Goal: Task Accomplishment & Management: Manage account settings

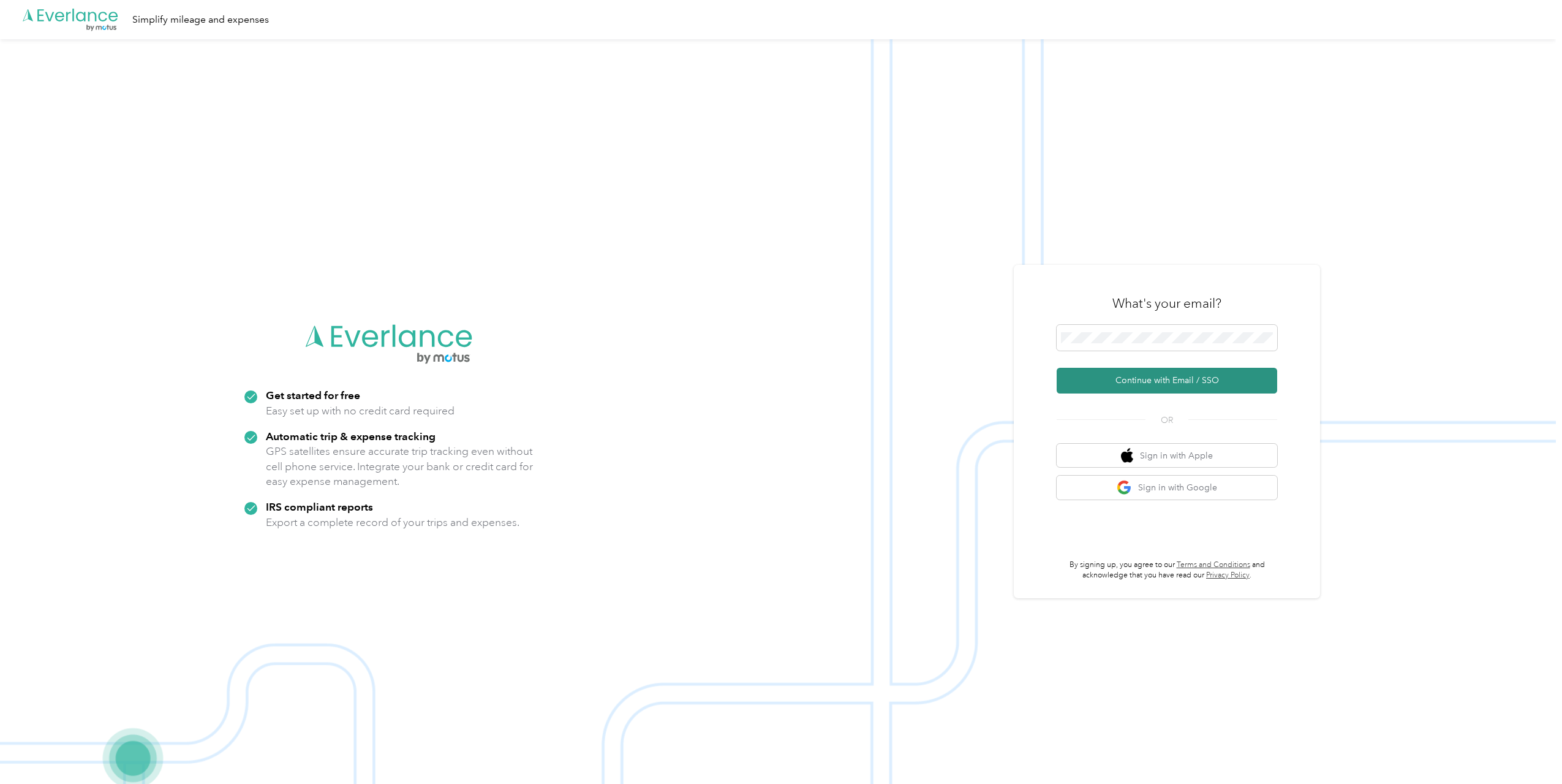
click at [1180, 383] on button "Continue with Email / SSO" at bounding box center [1167, 381] width 221 height 26
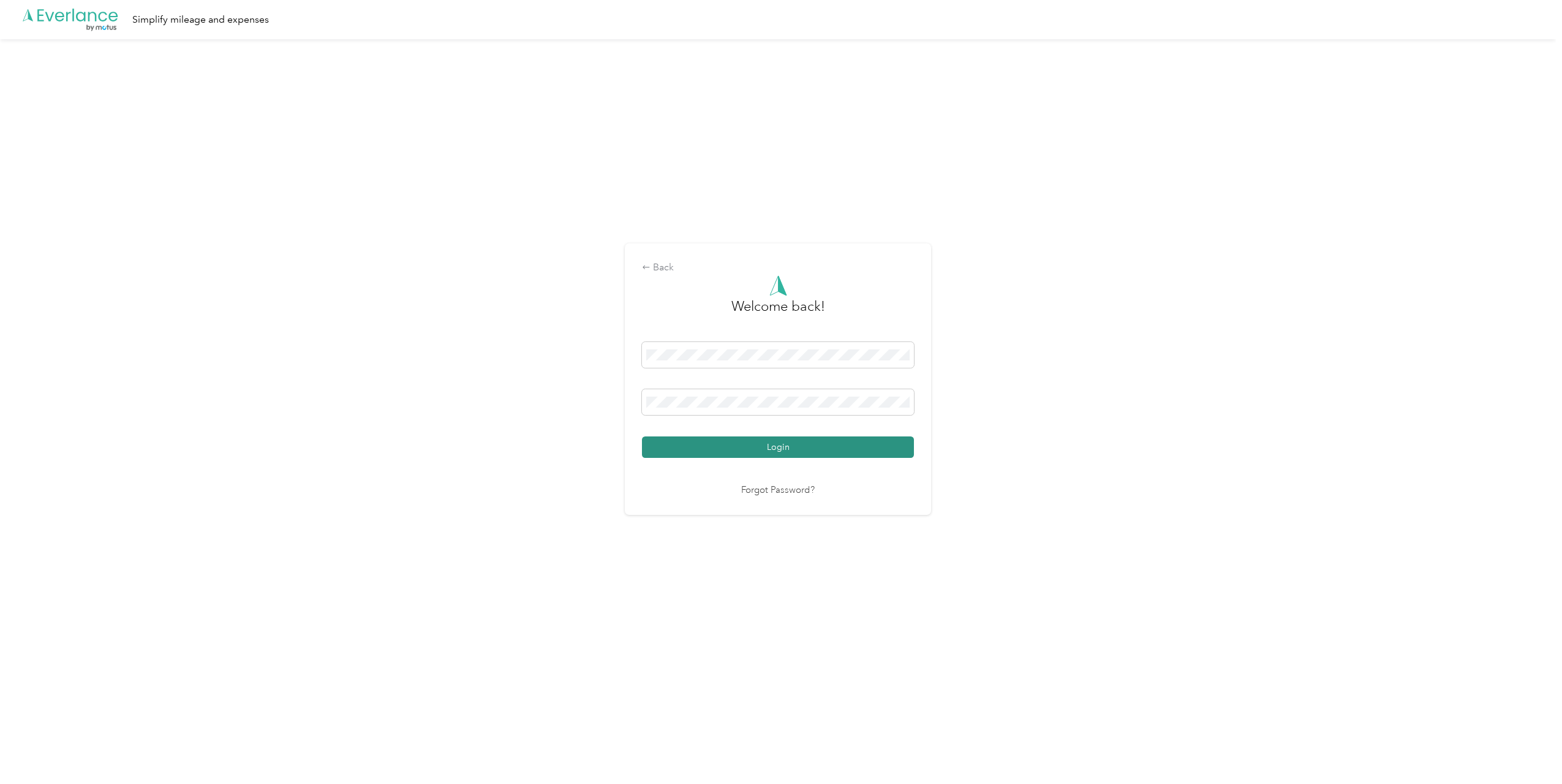
click at [781, 456] on button "Login" at bounding box center [778, 447] width 272 height 22
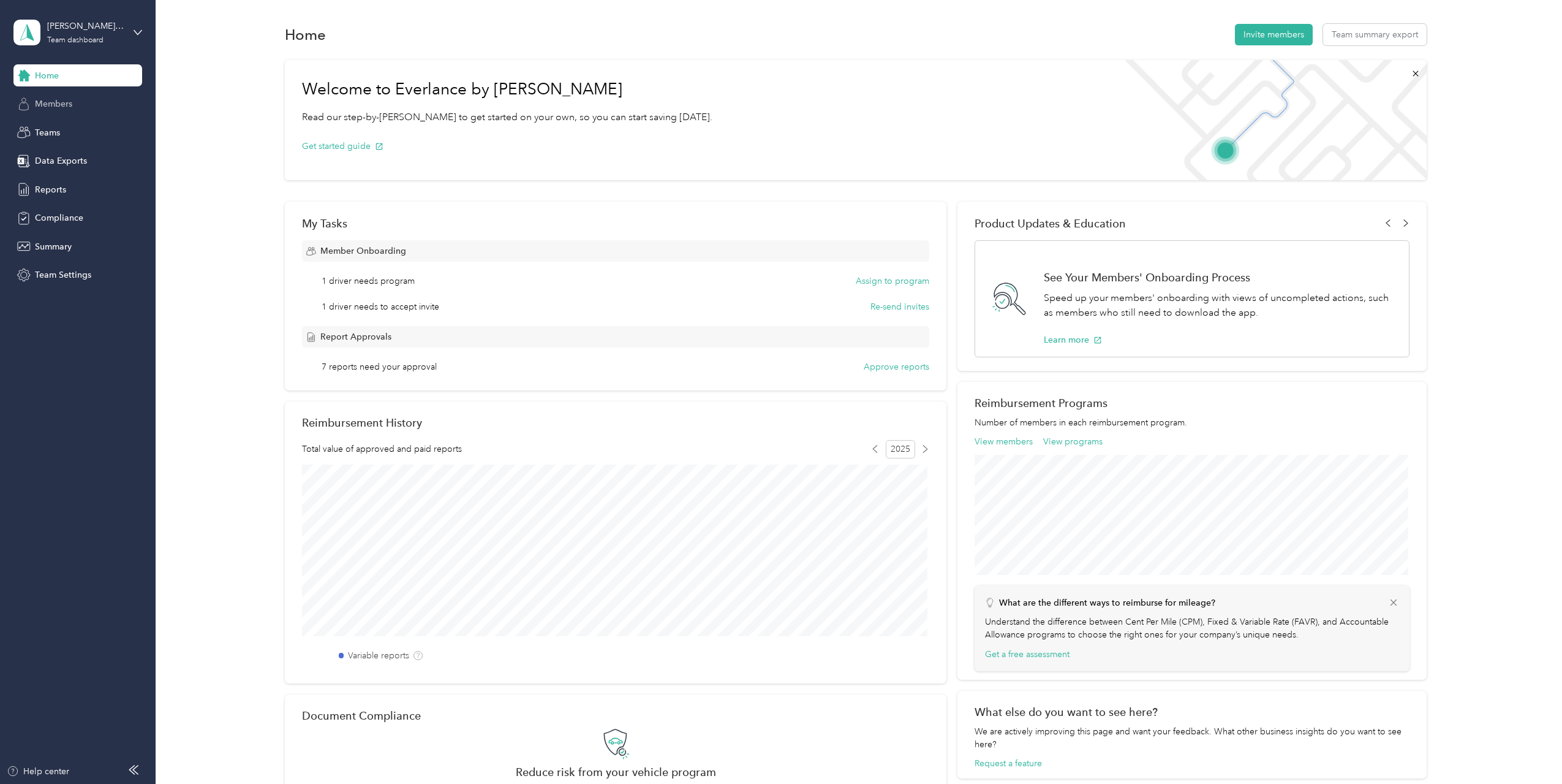
click at [52, 109] on span "Members" at bounding box center [53, 103] width 37 height 13
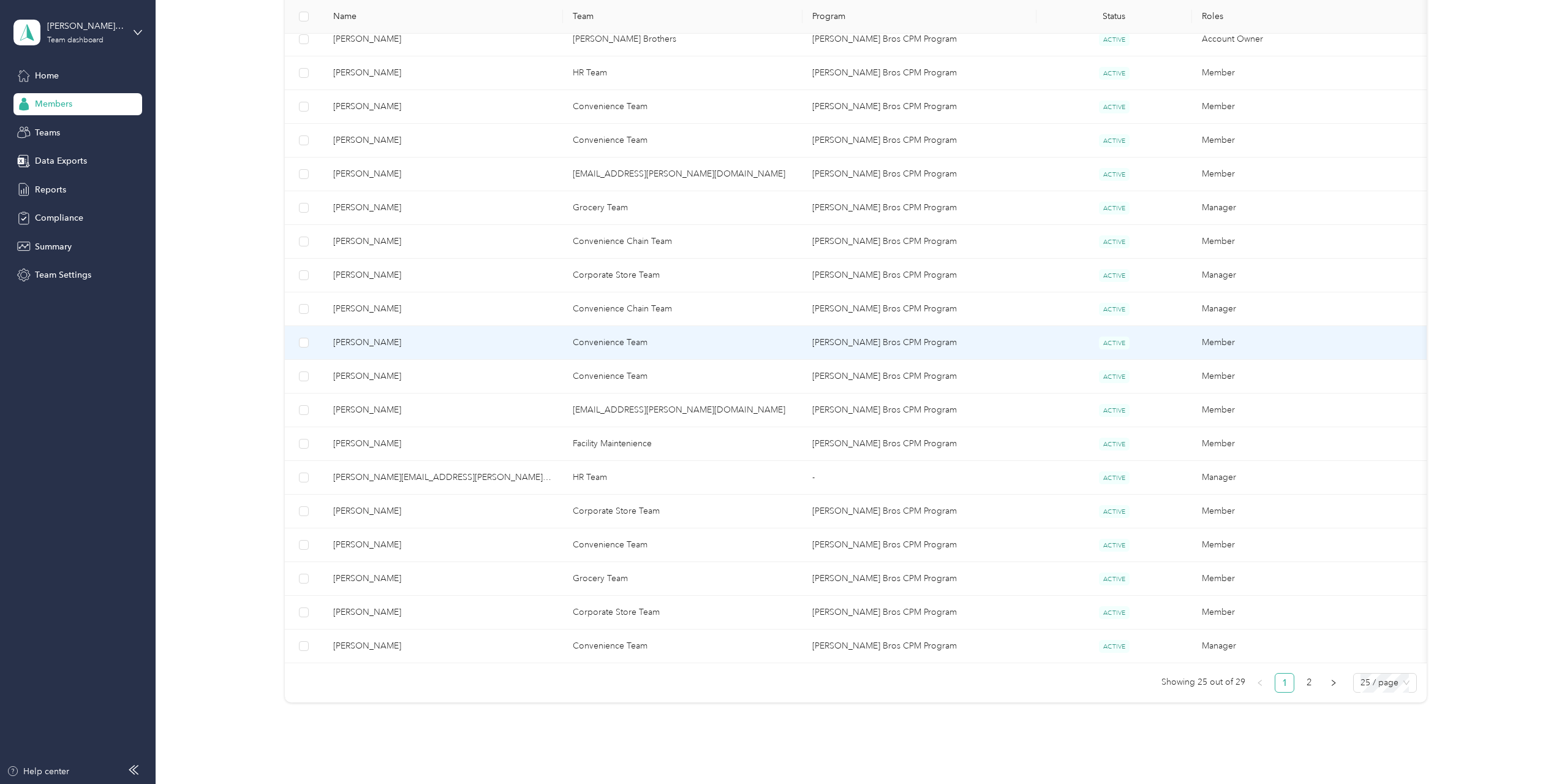
scroll to position [551, 0]
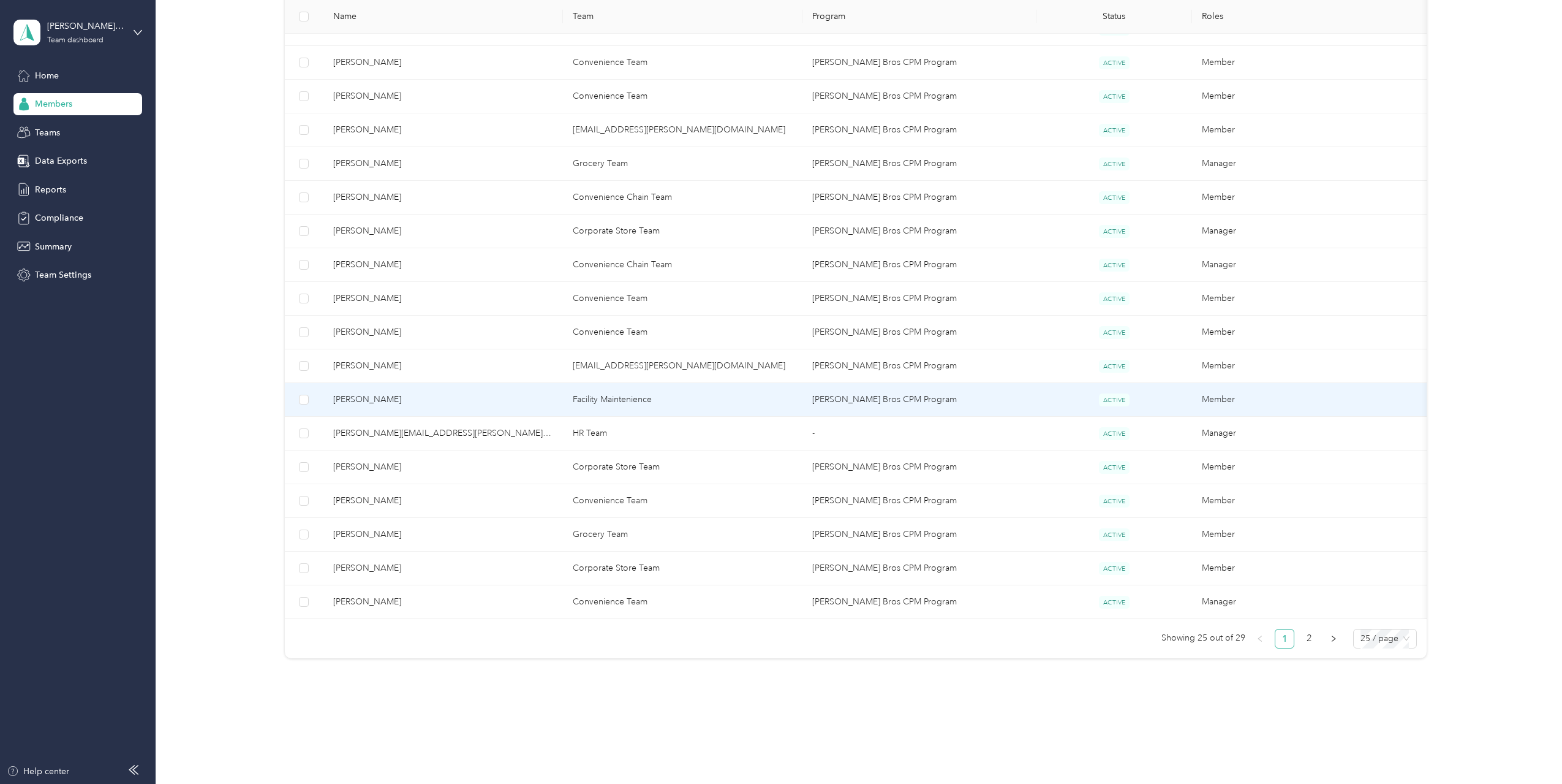
click at [458, 396] on span "[PERSON_NAME]" at bounding box center [442, 400] width 220 height 14
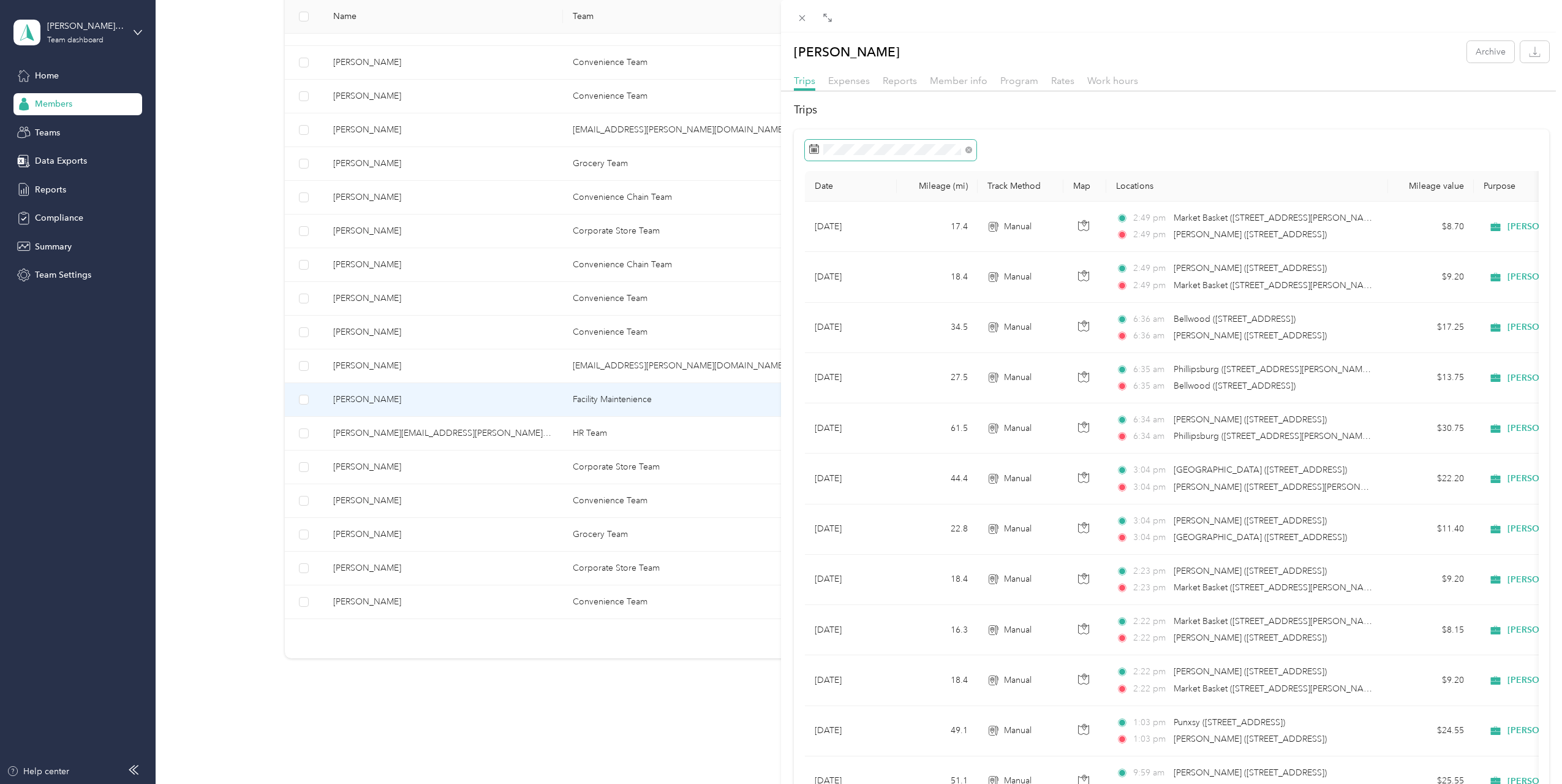
click at [817, 150] on icon at bounding box center [814, 149] width 10 height 10
click at [827, 218] on icon at bounding box center [827, 220] width 12 height 12
click at [837, 262] on div "1" at bounding box center [837, 262] width 16 height 16
click at [940, 156] on span at bounding box center [890, 150] width 171 height 21
click at [852, 262] on div "30" at bounding box center [853, 262] width 16 height 16
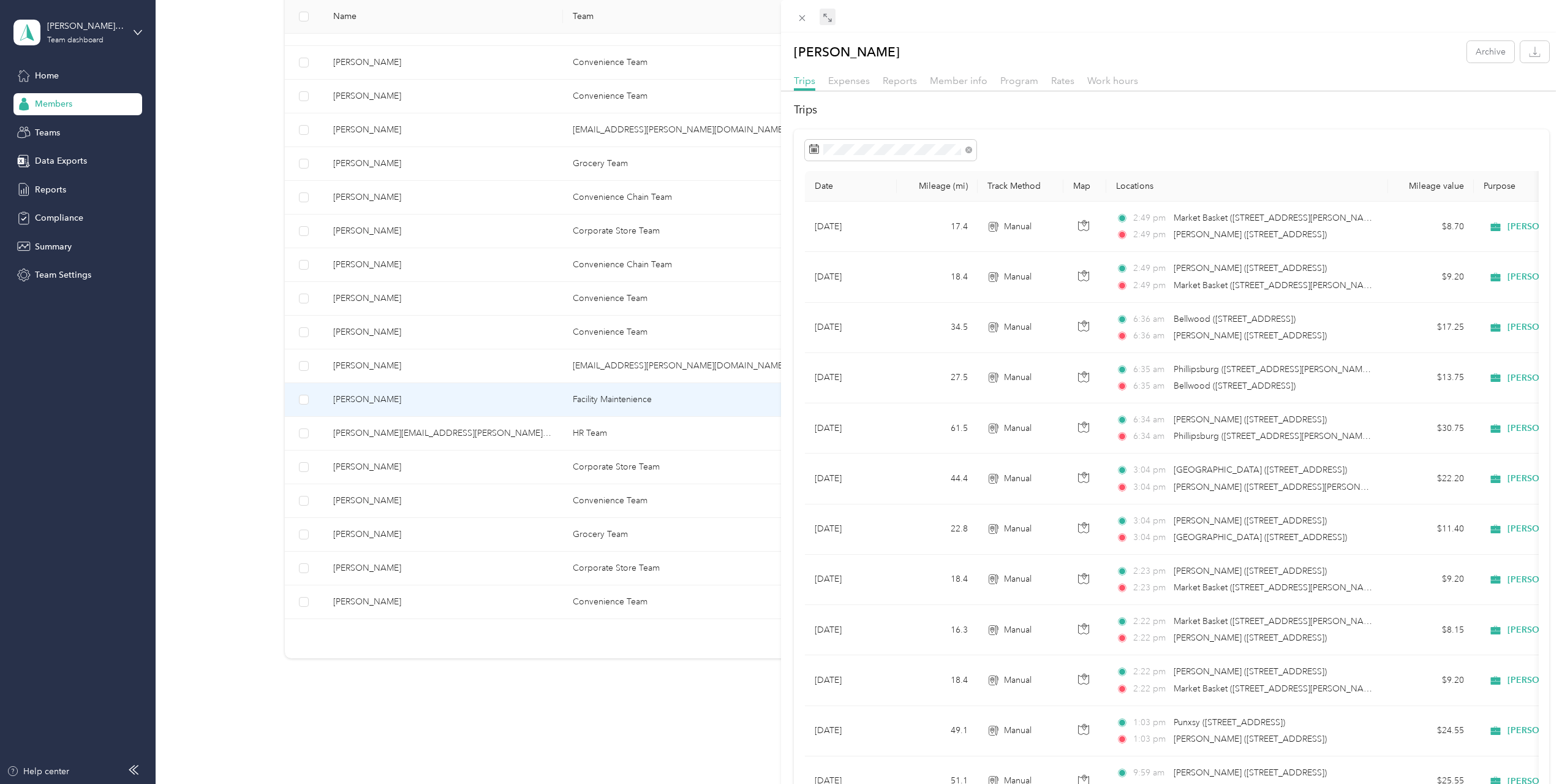
click at [824, 22] on icon at bounding box center [828, 17] width 10 height 10
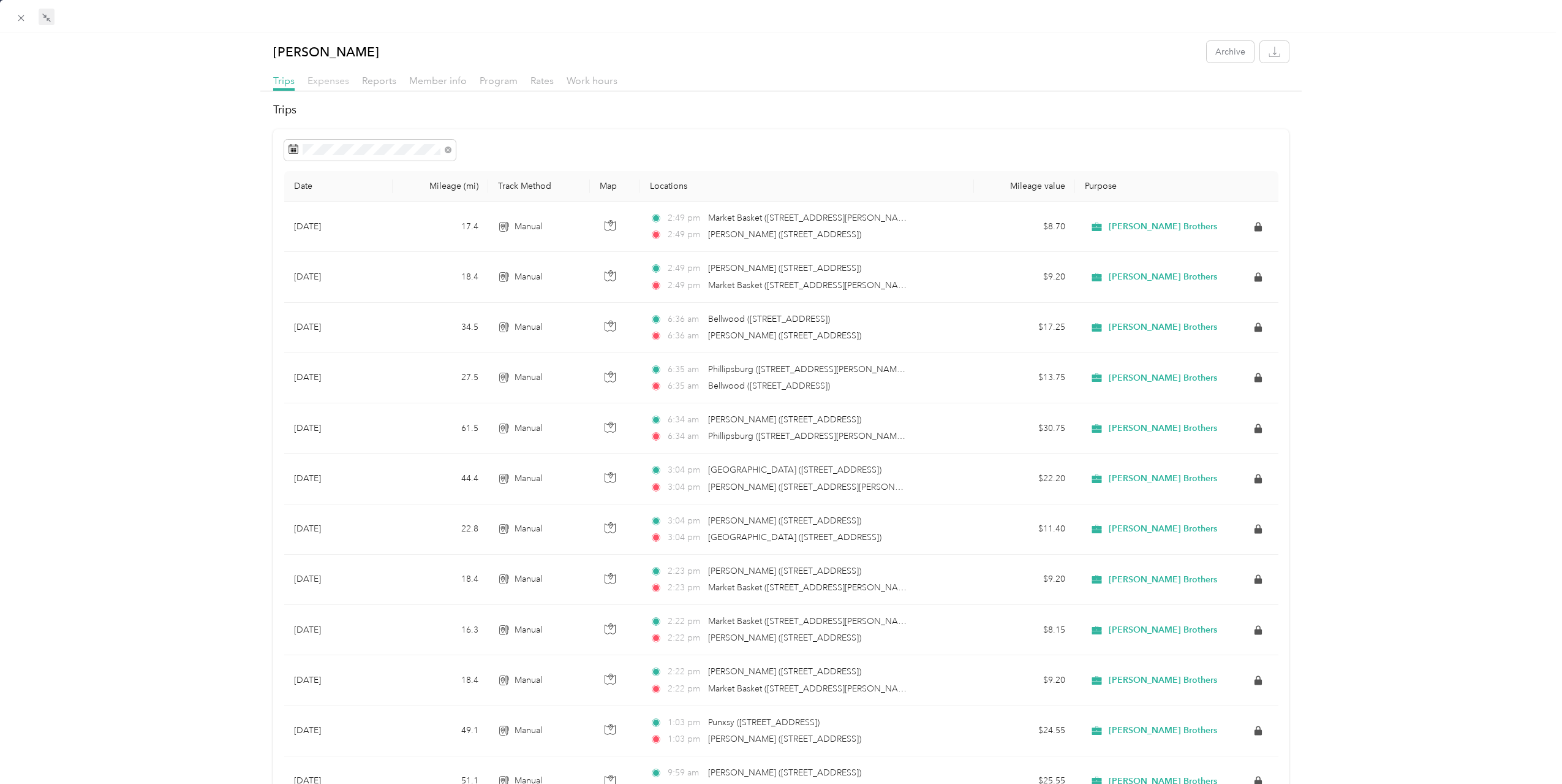
click at [323, 82] on span "Expenses" at bounding box center [329, 80] width 42 height 11
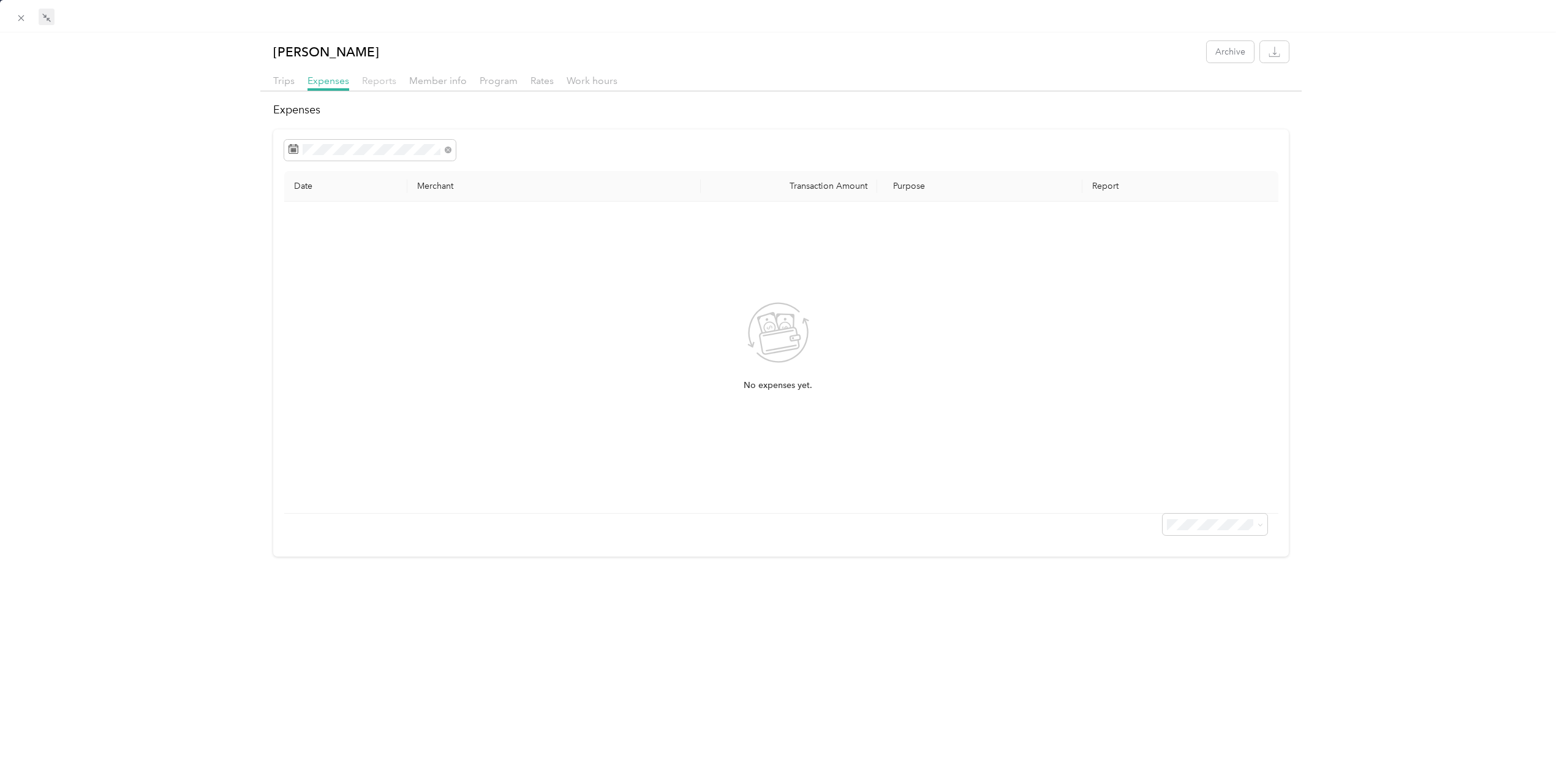
click at [377, 82] on span "Reports" at bounding box center [379, 80] width 34 height 11
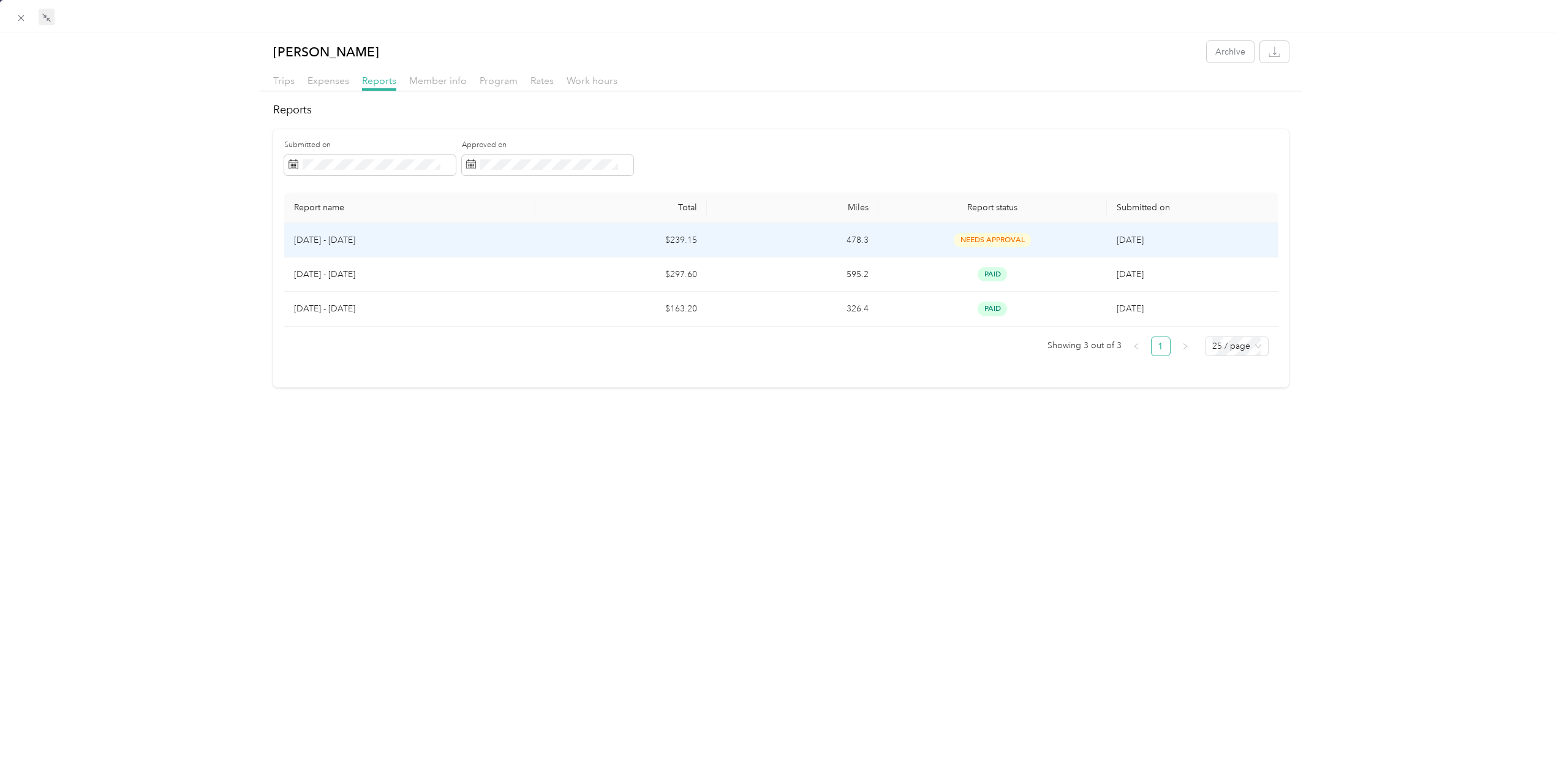
click at [956, 241] on span "needs approval" at bounding box center [992, 240] width 77 height 14
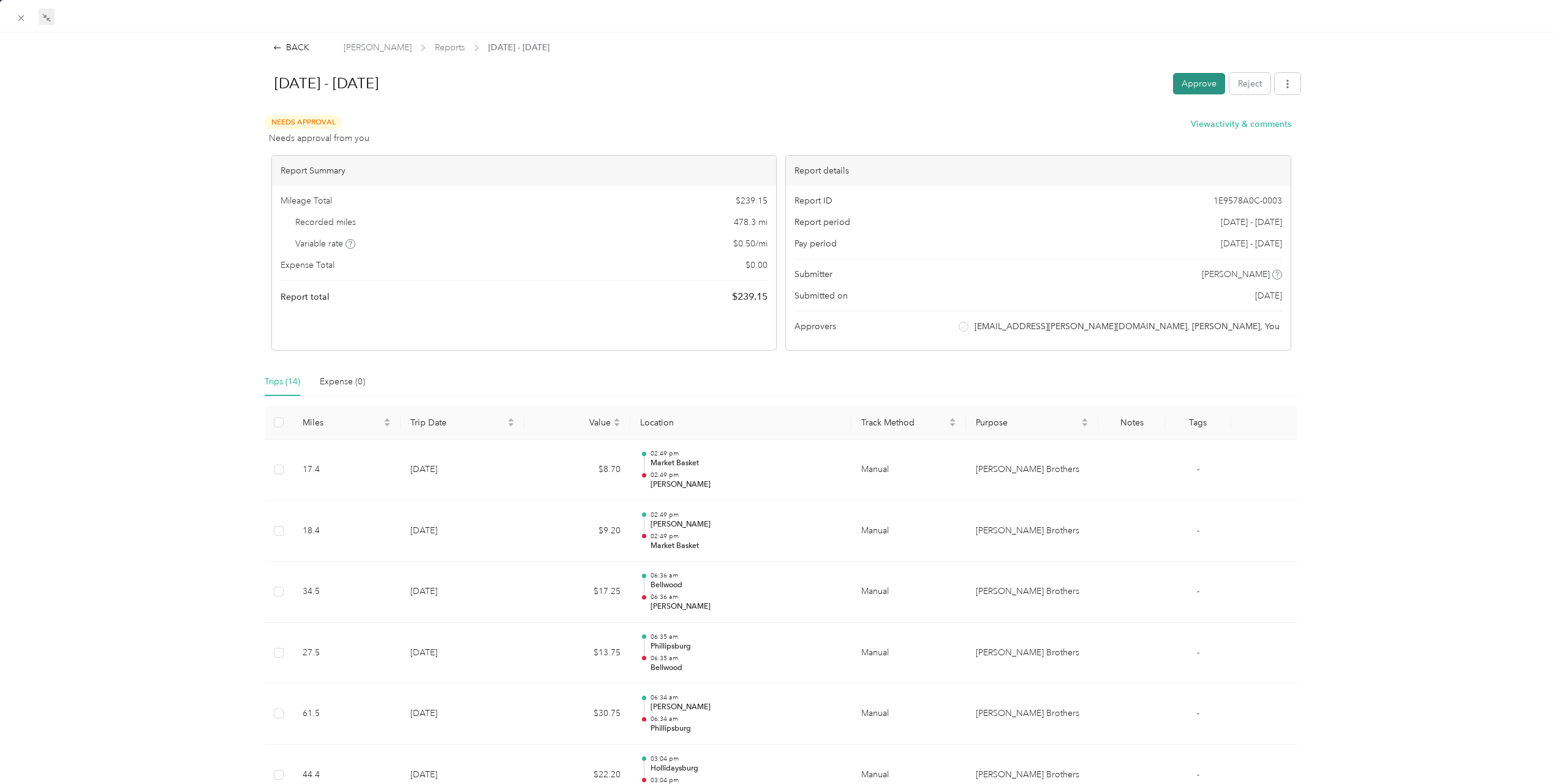
click at [1193, 80] on button "Approve" at bounding box center [1200, 83] width 52 height 22
